Goal: Task Accomplishment & Management: Use online tool/utility

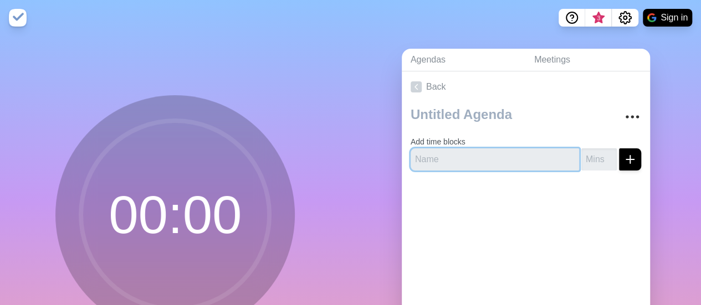
click at [492, 160] on input "text" at bounding box center [495, 160] width 169 height 22
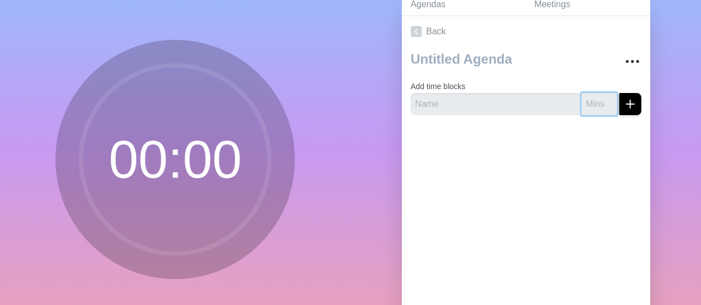
click at [582, 104] on input "number" at bounding box center [599, 104] width 35 height 22
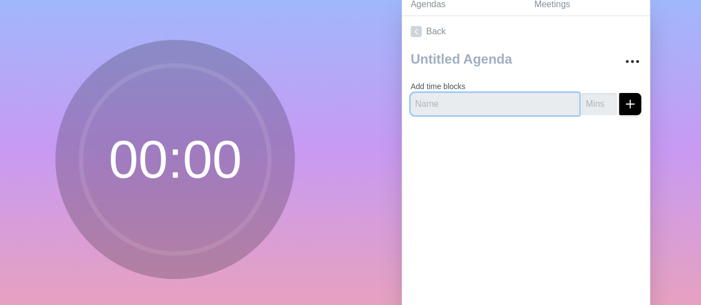
click at [473, 105] on input "text" at bounding box center [495, 104] width 169 height 22
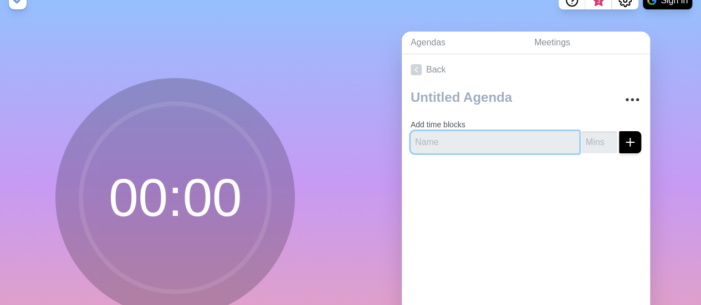
scroll to position [0, 0]
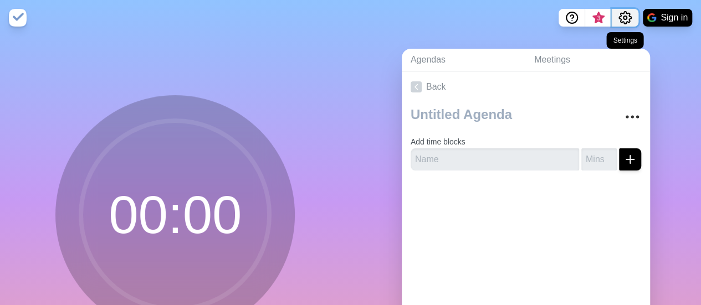
click at [628, 14] on icon "Settings" at bounding box center [625, 17] width 13 height 13
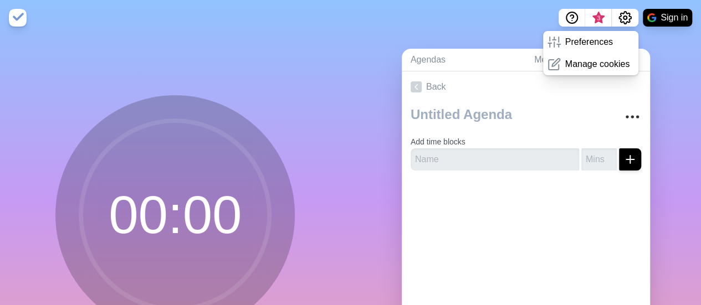
drag, startPoint x: 527, startPoint y: 181, endPoint x: 518, endPoint y: 171, distance: 13.4
click at [527, 181] on div at bounding box center [526, 202] width 248 height 44
click at [497, 155] on input "text" at bounding box center [495, 160] width 169 height 22
type input "k"
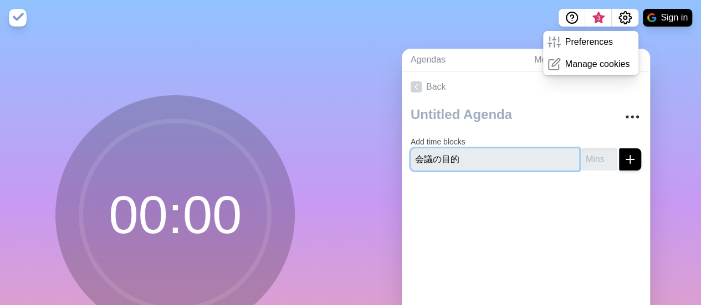
type input "会議の目的"
click at [588, 159] on input "number" at bounding box center [599, 160] width 35 height 22
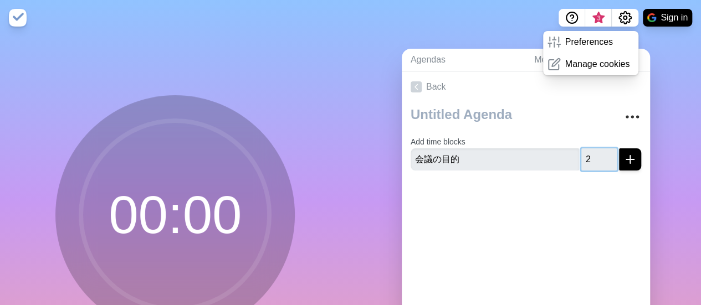
type input "2"
click at [619, 149] on button "submit" at bounding box center [630, 160] width 22 height 22
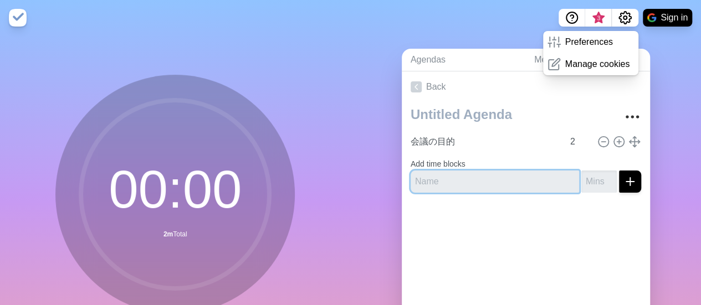
click at [540, 176] on input "text" at bounding box center [495, 182] width 169 height 22
type input "a"
type input "アイスブレイク"
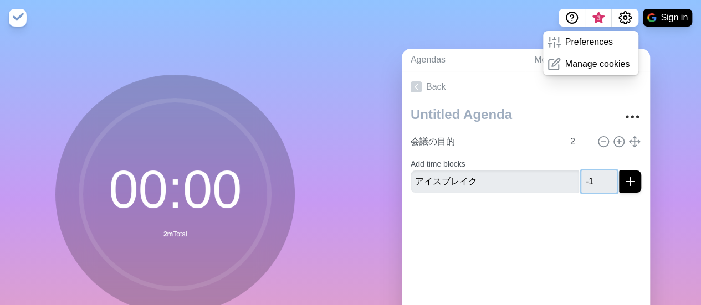
click at [599, 185] on input "-1" at bounding box center [599, 182] width 35 height 22
click at [587, 182] on input "-1" at bounding box center [599, 182] width 35 height 22
drag, startPoint x: 587, startPoint y: 182, endPoint x: 557, endPoint y: 181, distance: 29.9
click at [557, 181] on div "アイスブレイク -1" at bounding box center [526, 182] width 231 height 22
type input "5"
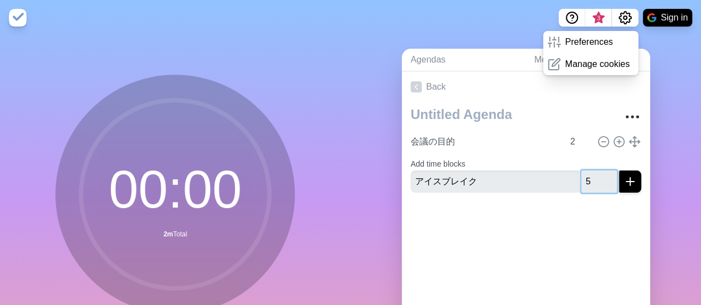
click at [619, 171] on button "submit" at bounding box center [630, 182] width 22 height 22
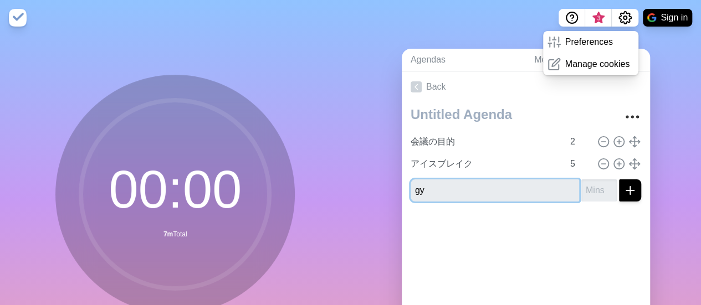
type input "g"
type input "業績サマリ"
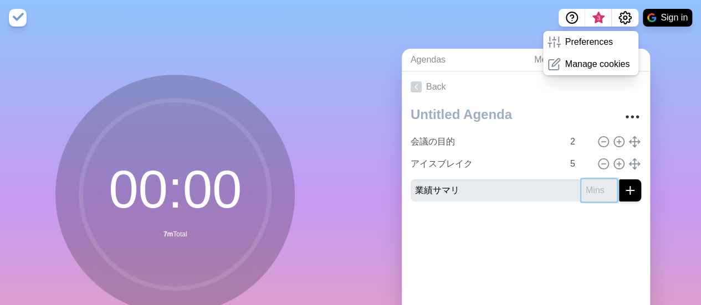
click at [582, 198] on input "number" at bounding box center [599, 191] width 35 height 22
type input "5"
click at [619, 180] on button "submit" at bounding box center [630, 191] width 22 height 22
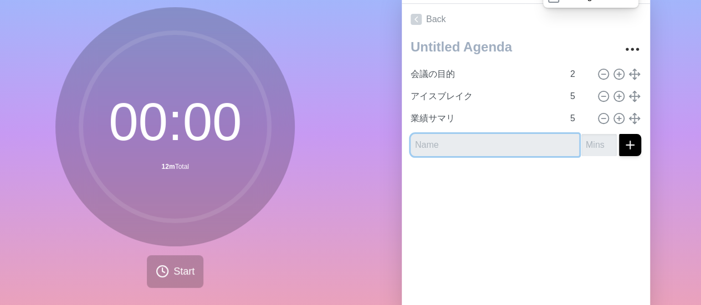
scroll to position [51, 0]
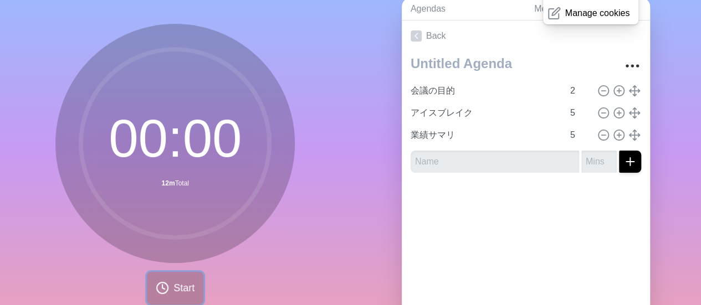
click at [179, 288] on span "Start" at bounding box center [184, 288] width 21 height 15
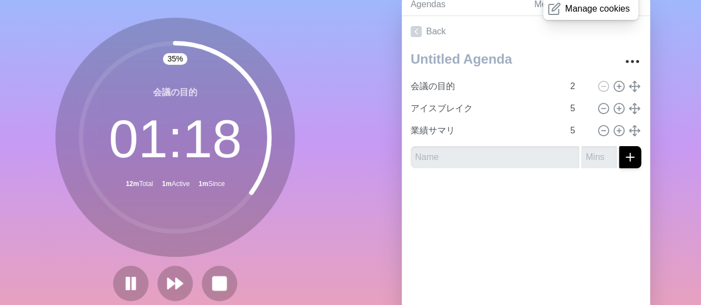
scroll to position [0, 0]
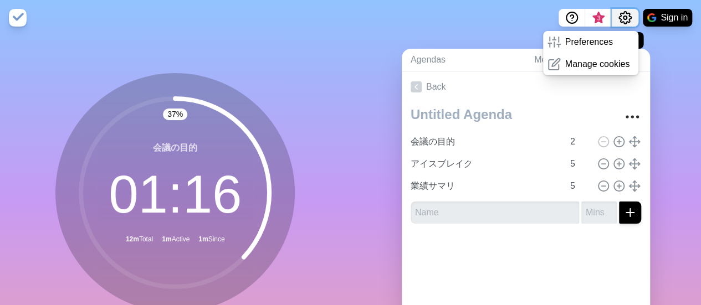
click at [631, 15] on button "Settings" at bounding box center [625, 18] width 27 height 18
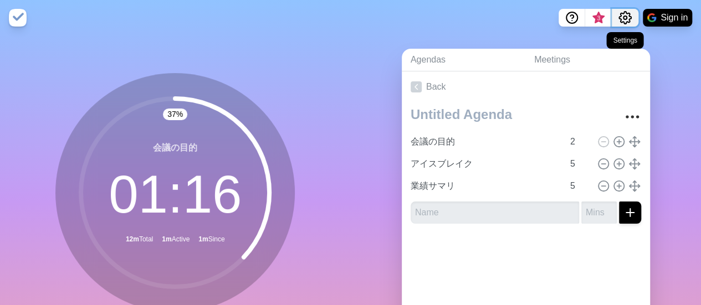
click at [631, 15] on button "Settings" at bounding box center [625, 18] width 27 height 18
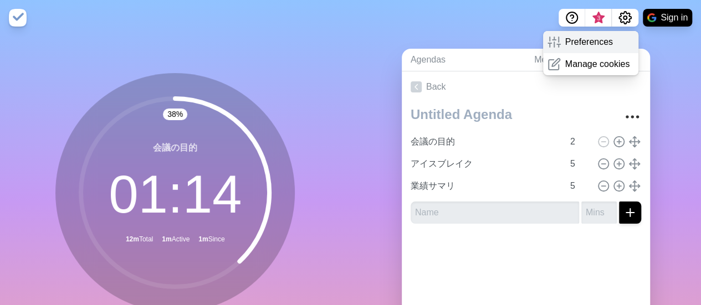
click at [591, 42] on p "Preferences" at bounding box center [589, 41] width 48 height 13
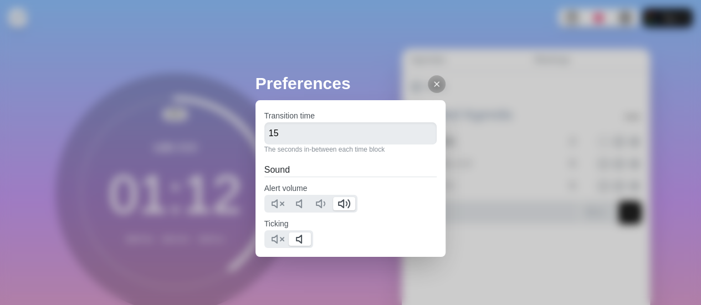
scroll to position [4, 0]
click at [432, 80] on icon at bounding box center [436, 84] width 9 height 9
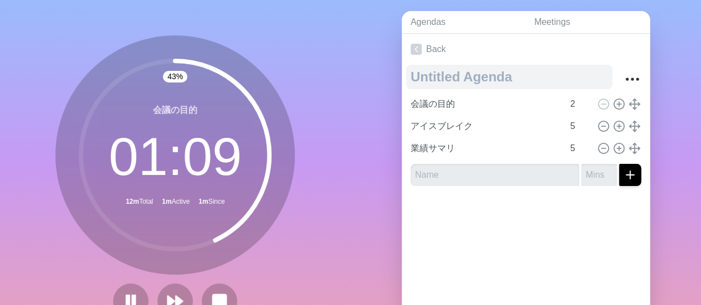
scroll to position [55, 0]
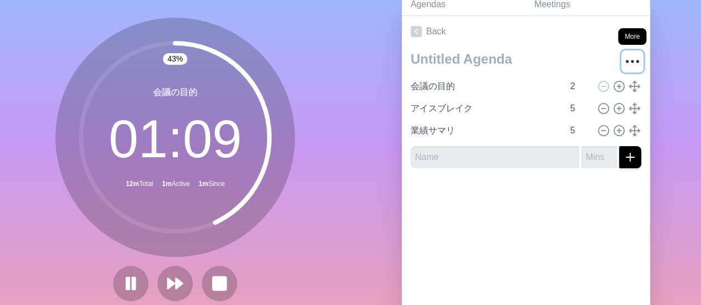
click at [629, 56] on button "More" at bounding box center [632, 61] width 22 height 22
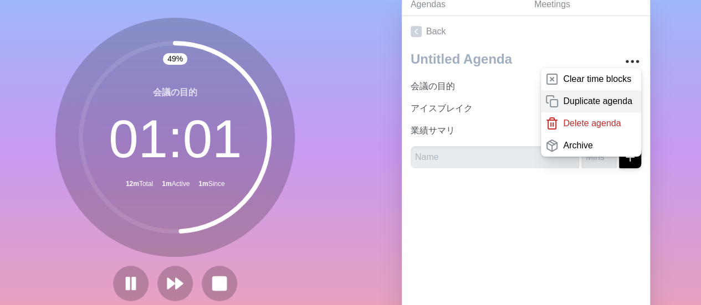
click at [578, 104] on p "Duplicate agenda" at bounding box center [597, 101] width 69 height 13
type textarea "copy"
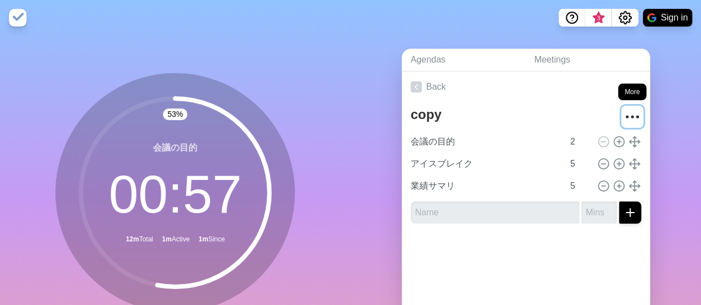
click at [624, 110] on icon "More" at bounding box center [633, 117] width 18 height 18
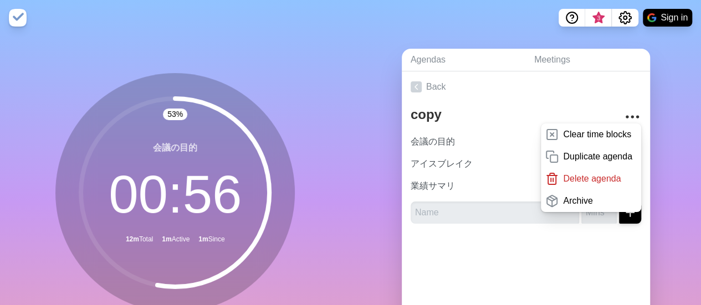
click at [438, 270] on div at bounding box center [526, 255] width 248 height 44
click at [434, 233] on div at bounding box center [526, 255] width 248 height 44
click at [366, 200] on div "Agendas Meetings Back copy Clear time blocks Duplicate agenda Delete agenda Arc…" at bounding box center [526, 219] width 351 height 368
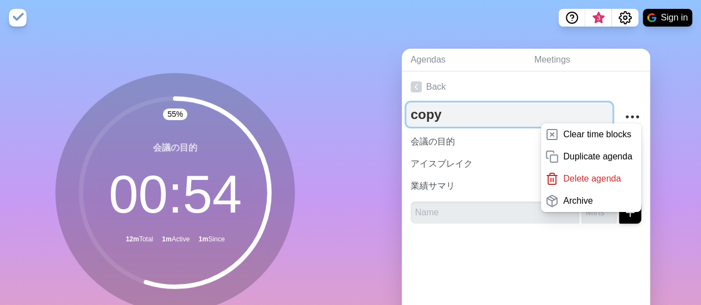
click at [488, 106] on textarea "copy" at bounding box center [509, 115] width 206 height 24
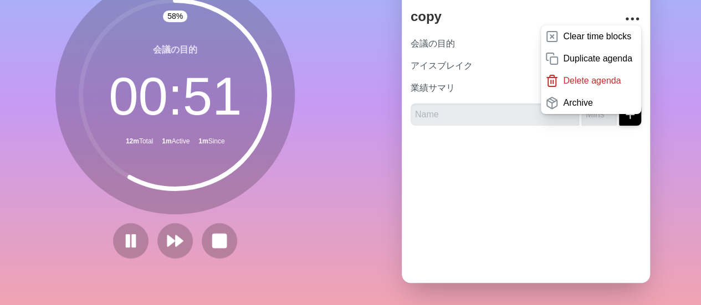
click at [269, 184] on icon at bounding box center [175, 95] width 222 height 222
click at [167, 236] on polygon at bounding box center [170, 241] width 7 height 11
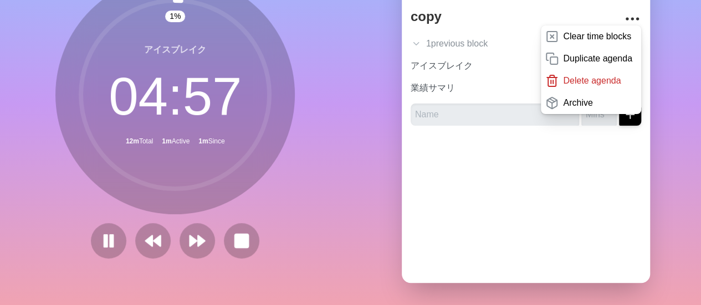
click at [599, 148] on div at bounding box center [526, 157] width 248 height 44
click at [624, 10] on icon "More" at bounding box center [633, 19] width 18 height 18
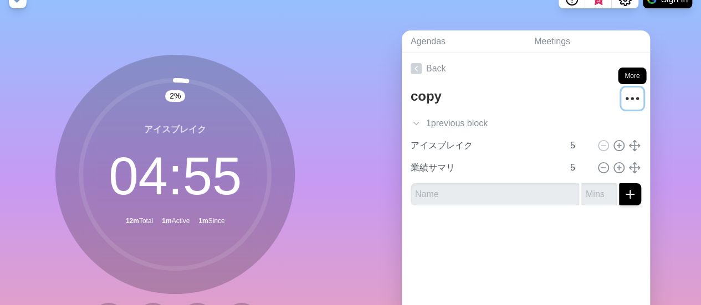
scroll to position [0, 0]
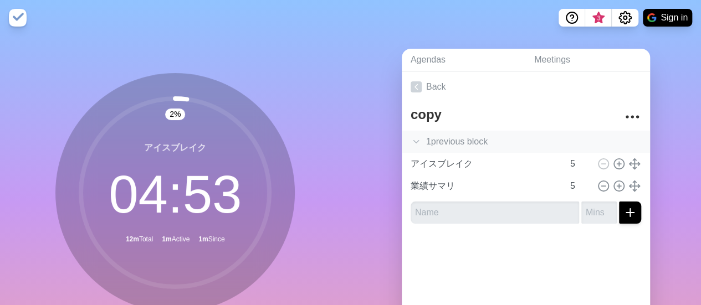
click at [482, 149] on div "1 previous block" at bounding box center [526, 142] width 248 height 22
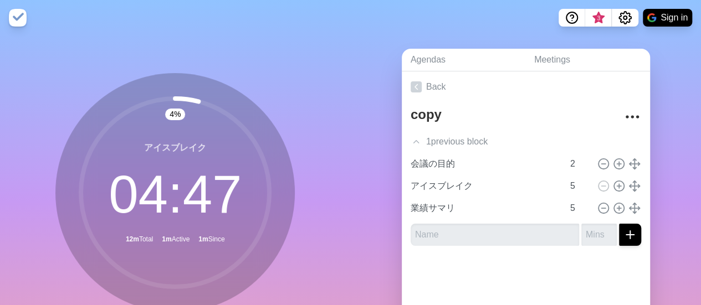
scroll to position [106, 0]
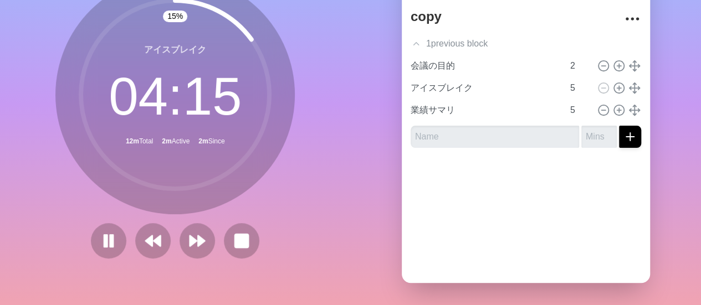
drag, startPoint x: 246, startPoint y: 28, endPoint x: 249, endPoint y: 84, distance: 55.5
click at [254, 79] on circle at bounding box center [175, 95] width 188 height 188
drag, startPoint x: 196, startPoint y: 223, endPoint x: 258, endPoint y: 151, distance: 95.6
click at [258, 151] on div "16 % アイスブレイク 04 : 12 12m Total 2m Active 2m Since" at bounding box center [175, 117] width 240 height 284
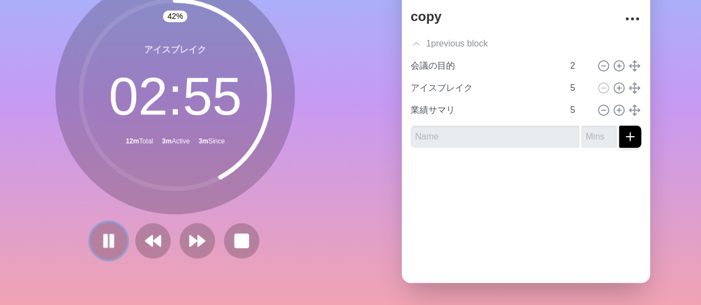
click at [104, 237] on rect at bounding box center [105, 241] width 3 height 12
click at [103, 238] on polygon at bounding box center [108, 241] width 11 height 14
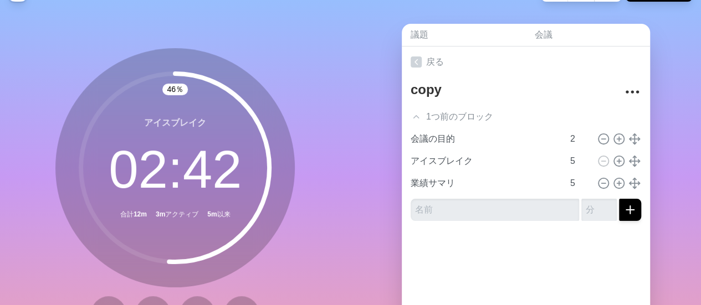
scroll to position [0, 0]
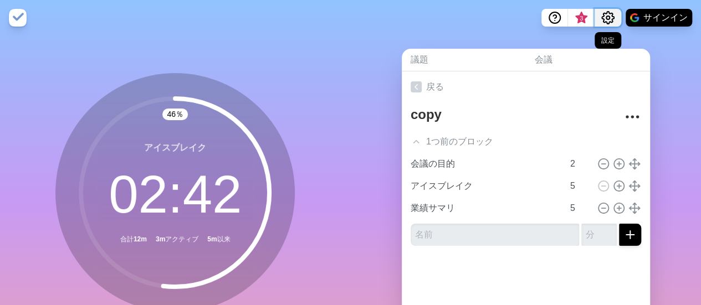
click at [608, 16] on circle "設定" at bounding box center [608, 17] width 3 height 3
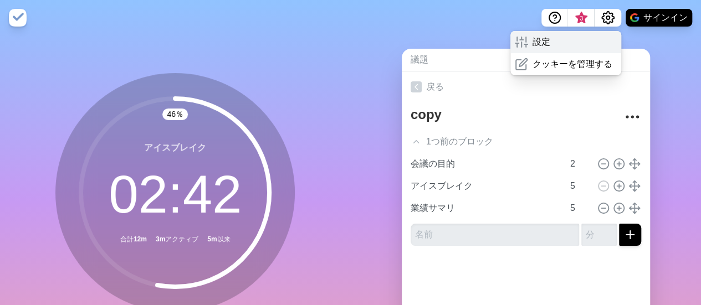
click at [572, 45] on div "設定" at bounding box center [566, 42] width 111 height 22
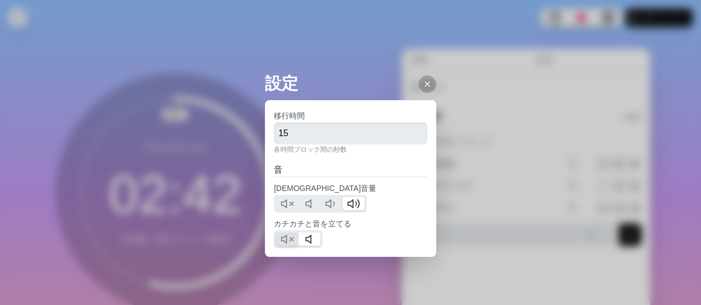
scroll to position [4, 0]
click at [288, 236] on icon at bounding box center [287, 239] width 13 height 13
click at [414, 72] on div "設定 移行時間 15 各時間ブロック間の秒数 音 アラート音量 カチカチと音を立てる" at bounding box center [350, 186] width 171 height 231
click at [423, 81] on icon at bounding box center [427, 84] width 9 height 9
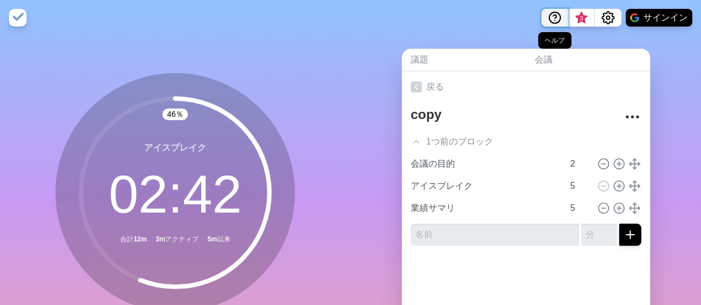
click at [561, 17] on button "ヘルプ" at bounding box center [555, 18] width 27 height 18
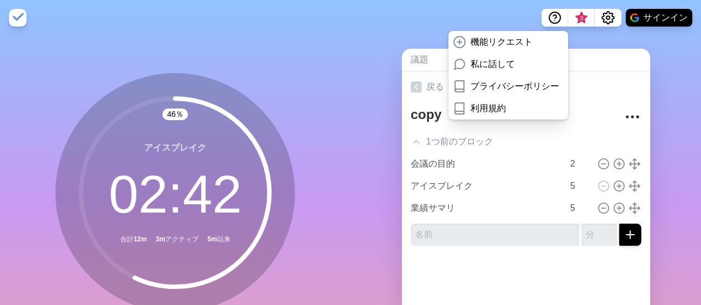
click at [618, 53] on link "会議" at bounding box center [588, 60] width 124 height 23
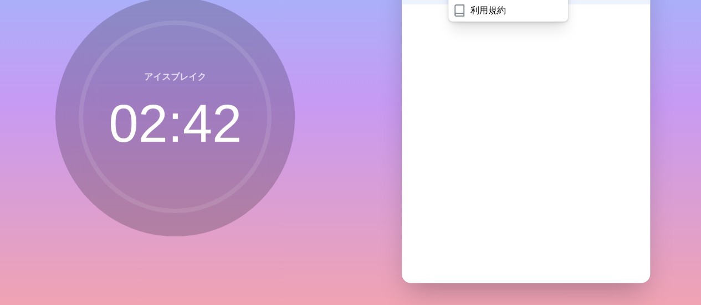
click at [432, 154] on div "会議をスケジュールするにはサインインしてください" at bounding box center [526, 128] width 248 height 310
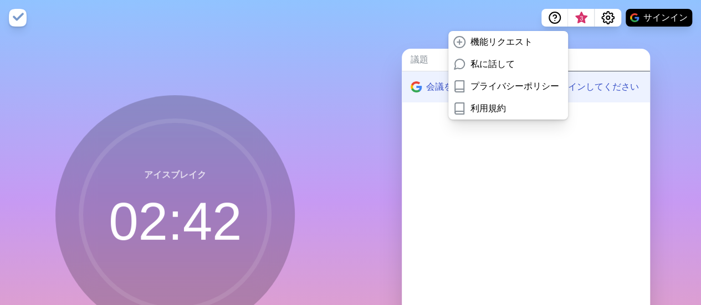
click at [370, 162] on div "議題 会議 会議をスケジュールするにはサインインしてください" at bounding box center [526, 219] width 351 height 368
click at [430, 17] on nav "機能リクエスト 私に話して プライバシーポリシー 利用規約 3 サインイン" at bounding box center [350, 17] width 701 height 35
click at [602, 22] on icon "設定" at bounding box center [608, 17] width 13 height 13
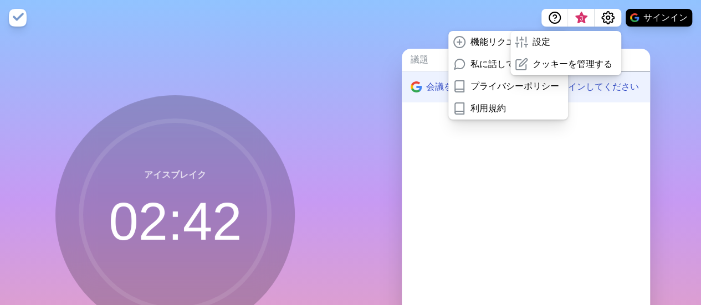
click at [651, 49] on div "議題 会議 会議をスケジュールするにはサインインしてください" at bounding box center [526, 219] width 351 height 368
click at [591, 43] on div "設定" at bounding box center [566, 42] width 111 height 22
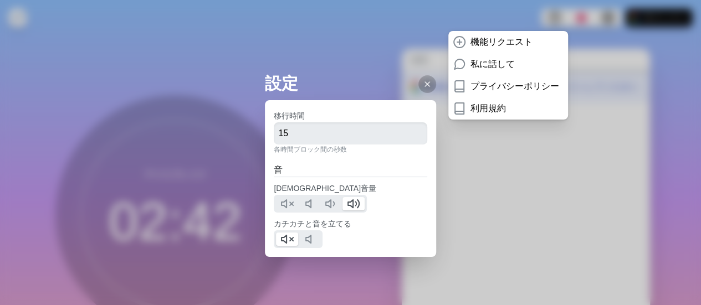
drag, startPoint x: 347, startPoint y: 79, endPoint x: 370, endPoint y: 82, distance: 23.4
click at [349, 80] on h2 "設定" at bounding box center [350, 83] width 171 height 25
click at [423, 81] on icon at bounding box center [427, 84] width 9 height 9
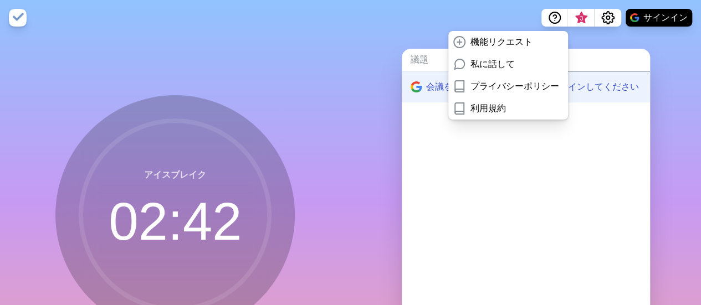
click at [467, 165] on div "会議をスケジュールするにはサインインしてください" at bounding box center [526, 227] width 248 height 310
click at [558, 23] on icon "ヘルプ" at bounding box center [554, 17] width 13 height 13
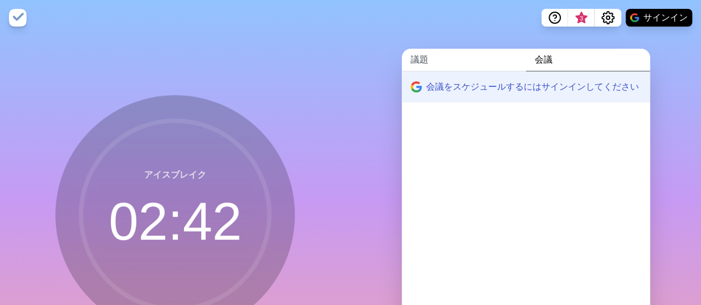
click at [470, 55] on link "議題" at bounding box center [464, 60] width 124 height 23
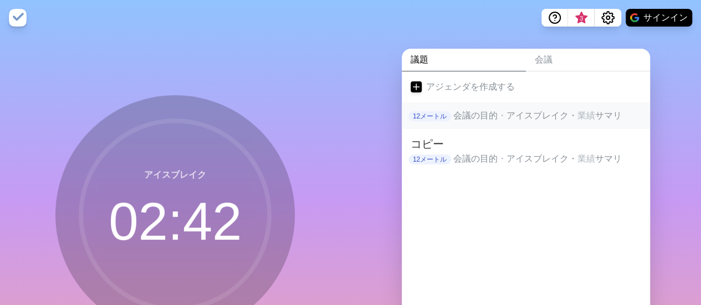
click at [472, 112] on font "会議の目的" at bounding box center [476, 115] width 44 height 9
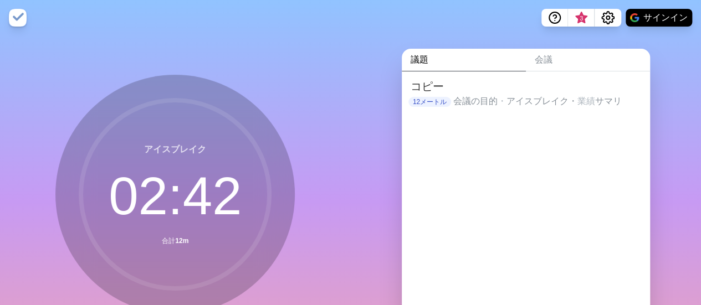
click at [426, 62] on link "議題" at bounding box center [464, 60] width 124 height 23
click at [419, 58] on font "議題" at bounding box center [420, 59] width 18 height 9
click at [462, 94] on h2 "コピー" at bounding box center [526, 86] width 231 height 17
click at [414, 103] on font "12メートル" at bounding box center [430, 102] width 34 height 8
click at [426, 83] on font "コピー" at bounding box center [427, 86] width 33 height 12
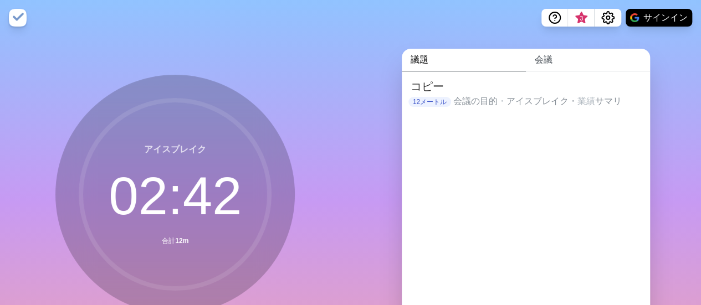
click at [551, 70] on link "会議" at bounding box center [588, 60] width 124 height 23
click at [550, 67] on link "会議" at bounding box center [588, 60] width 124 height 23
click at [535, 59] on font "会議" at bounding box center [544, 59] width 18 height 9
click at [27, 14] on nav "3 サインイン" at bounding box center [350, 17] width 701 height 35
click at [20, 14] on img at bounding box center [18, 18] width 18 height 18
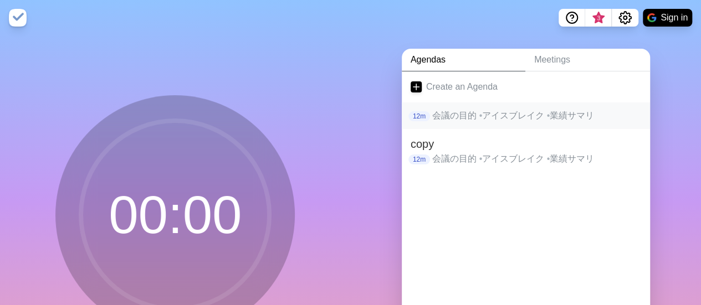
click at [452, 117] on p "会議の目的 • アイスブレイク • 業績サマリ" at bounding box center [536, 115] width 209 height 13
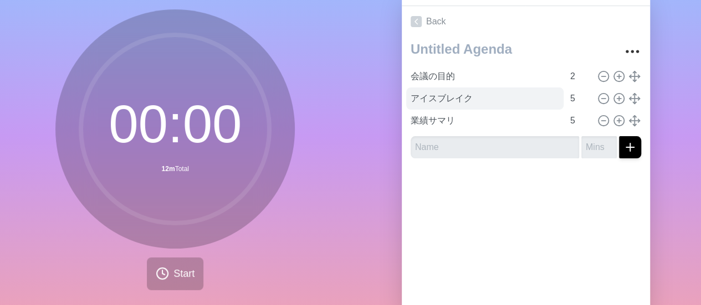
scroll to position [106, 0]
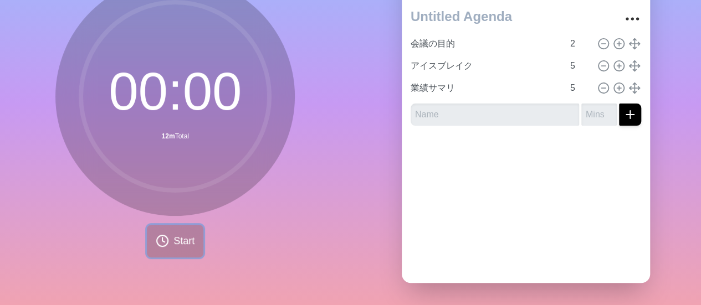
click at [180, 237] on span "Start" at bounding box center [184, 241] width 21 height 15
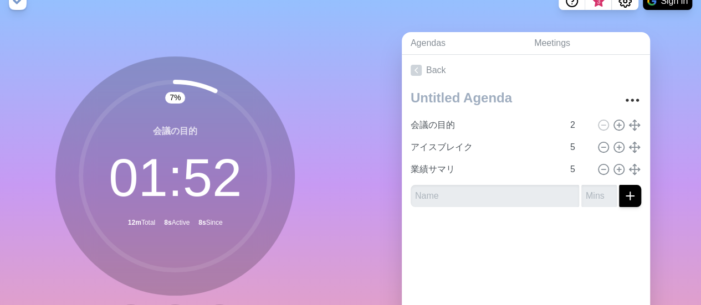
scroll to position [0, 0]
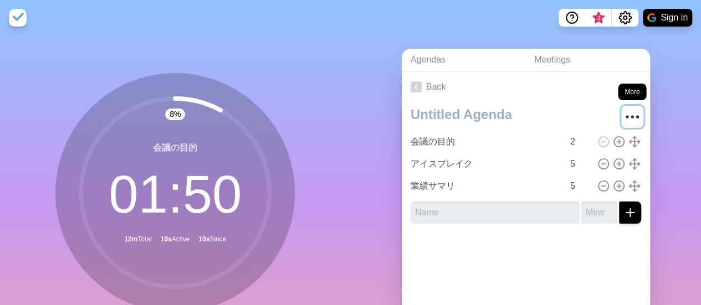
click at [624, 114] on icon "More" at bounding box center [633, 117] width 18 height 18
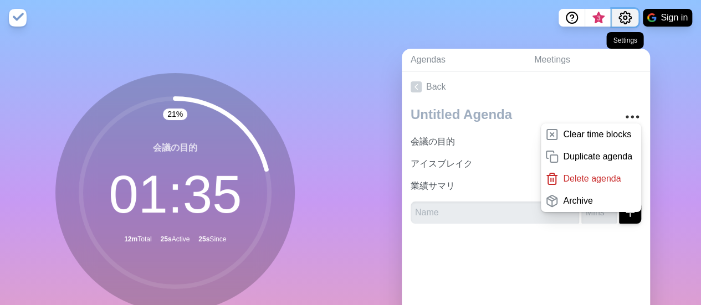
click at [627, 21] on icon "Settings" at bounding box center [625, 18] width 12 height 12
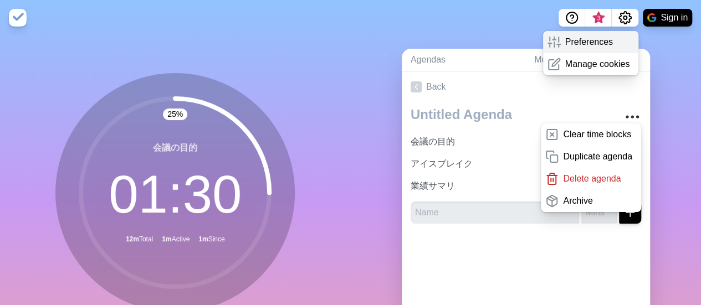
click at [590, 46] on p "Preferences" at bounding box center [589, 41] width 48 height 13
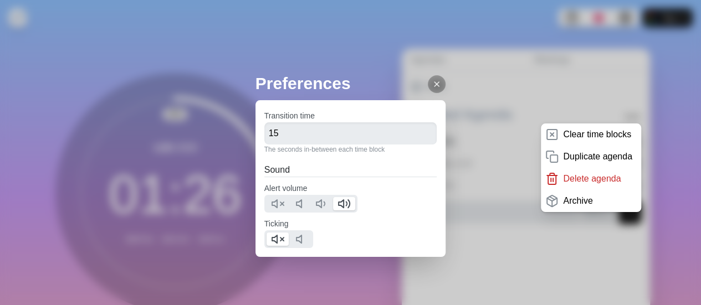
click at [435, 82] on line at bounding box center [437, 84] width 4 height 4
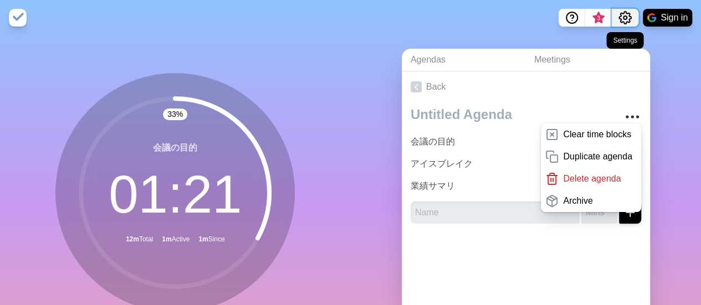
click at [621, 19] on icon "Settings" at bounding box center [625, 17] width 13 height 13
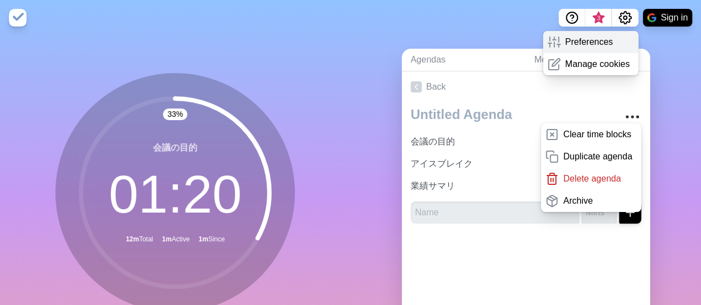
click at [585, 53] on div "Preferences" at bounding box center [591, 42] width 96 height 22
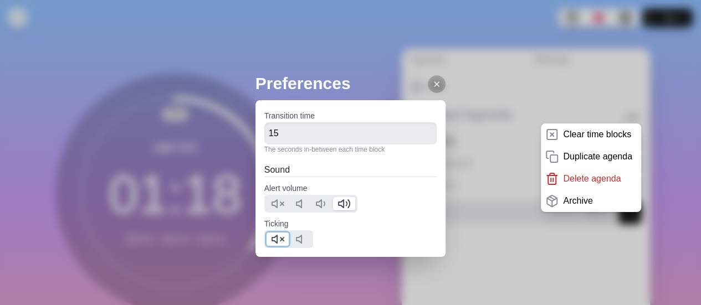
click at [281, 239] on icon at bounding box center [277, 239] width 13 height 13
click at [432, 82] on icon at bounding box center [436, 84] width 9 height 9
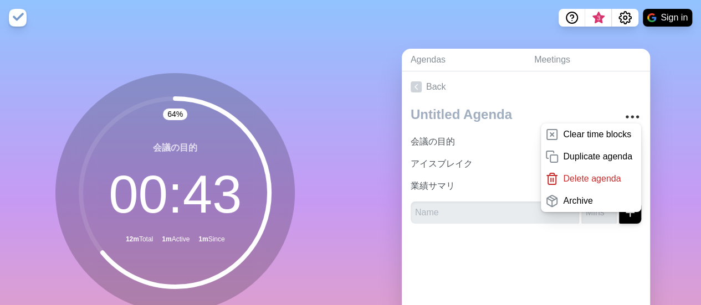
click at [462, 254] on div at bounding box center [526, 255] width 248 height 44
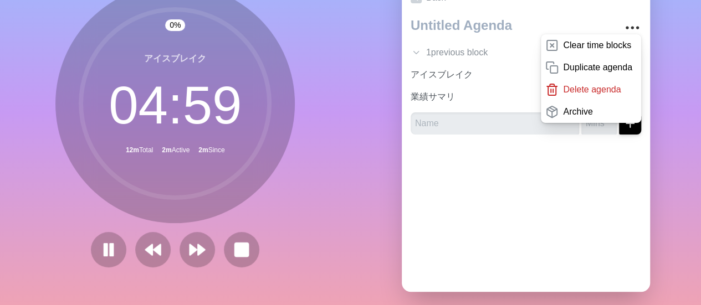
scroll to position [106, 0]
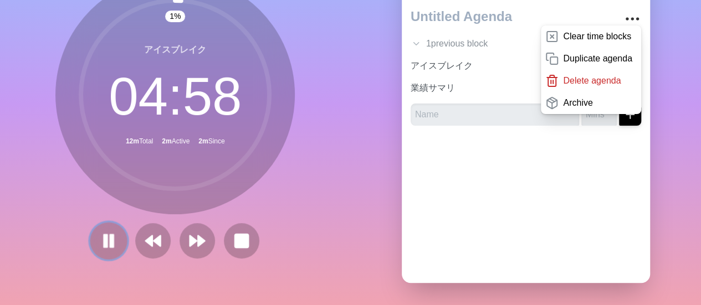
click at [114, 229] on button at bounding box center [108, 240] width 37 height 37
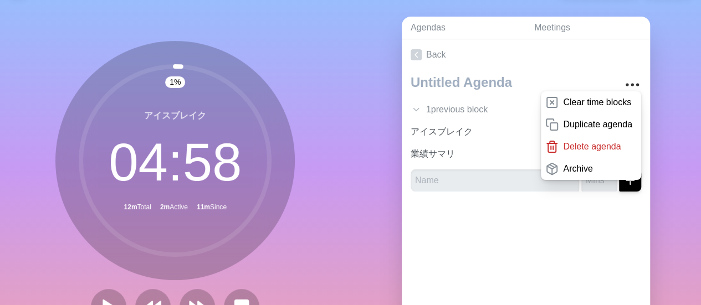
scroll to position [0, 0]
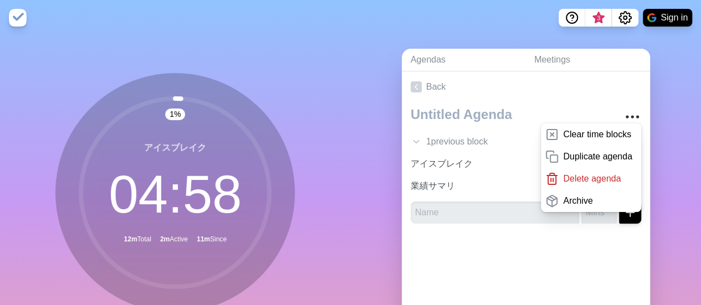
click at [559, 246] on div at bounding box center [526, 255] width 248 height 44
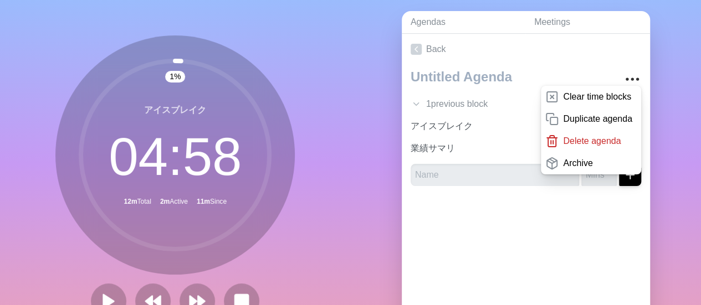
scroll to position [55, 0]
